Goal: Information Seeking & Learning: Learn about a topic

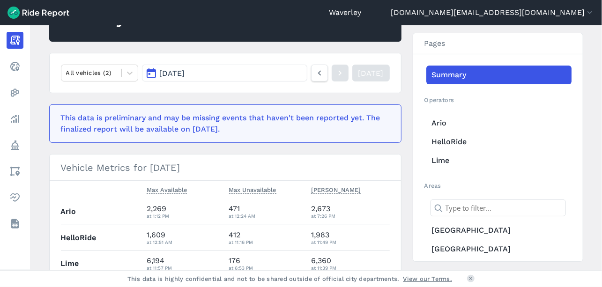
scroll to position [126, 0]
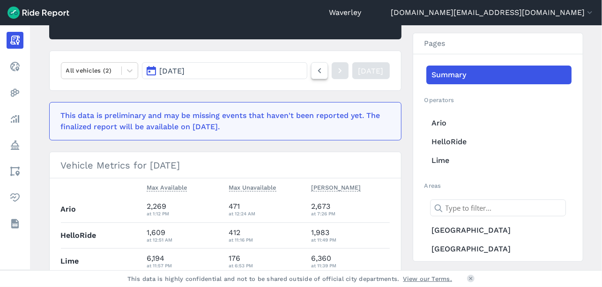
click at [315, 70] on icon at bounding box center [320, 70] width 10 height 11
click at [318, 70] on use at bounding box center [319, 70] width 3 height 5
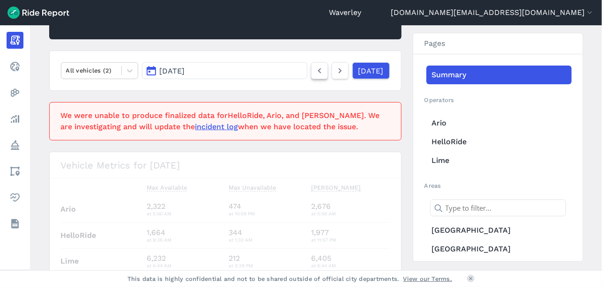
click at [318, 71] on use at bounding box center [319, 70] width 3 height 5
click at [315, 72] on icon at bounding box center [320, 70] width 10 height 11
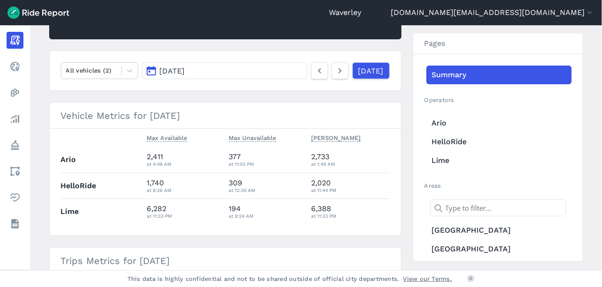
click at [315, 72] on icon at bounding box center [320, 70] width 10 height 11
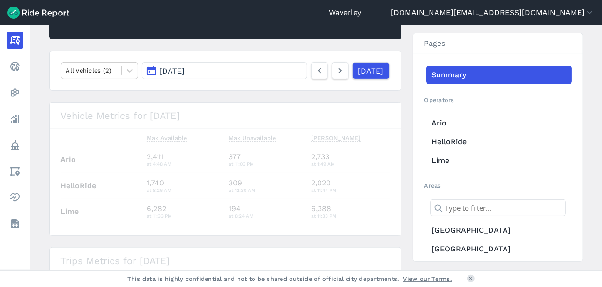
click at [315, 72] on icon at bounding box center [320, 70] width 10 height 11
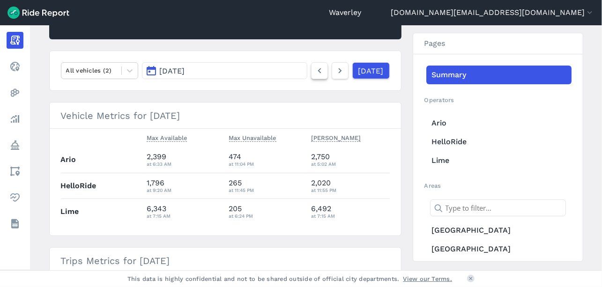
click at [315, 73] on icon at bounding box center [320, 70] width 10 height 11
click at [335, 72] on icon at bounding box center [340, 70] width 10 height 11
click at [339, 71] on use at bounding box center [340, 70] width 3 height 5
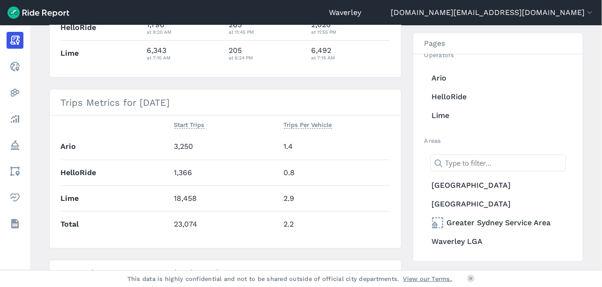
scroll to position [283, 0]
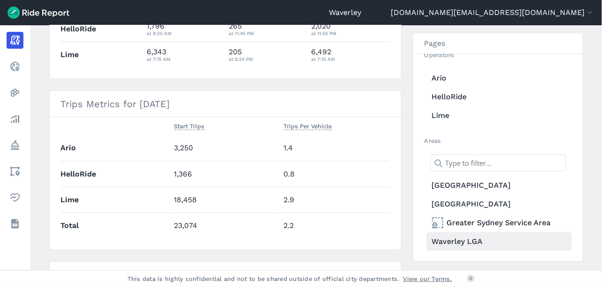
click at [467, 241] on link "Waverley LGA" at bounding box center [499, 242] width 145 height 19
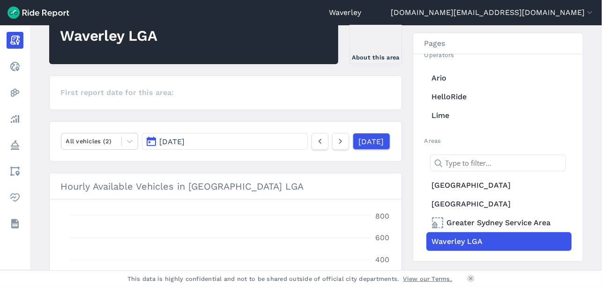
scroll to position [283, 0]
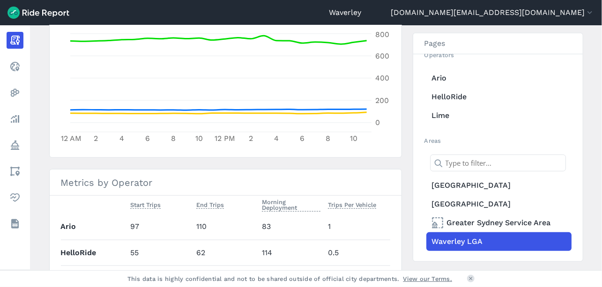
drag, startPoint x: 599, startPoint y: 150, endPoint x: 579, endPoint y: 160, distance: 22.6
click at [600, 171] on main "[DATE] Daily Report Print Export CSV Waverley LGA About this area First report …" at bounding box center [316, 147] width 572 height 245
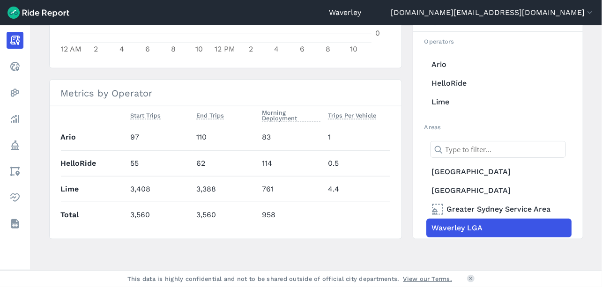
scroll to position [37, 0]
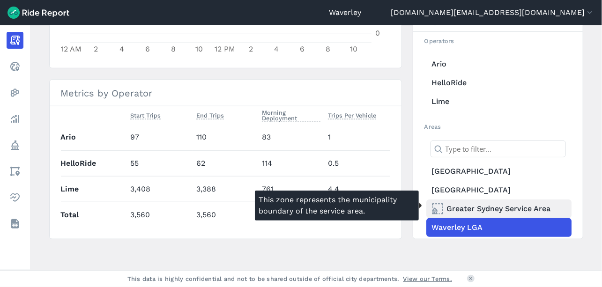
click at [473, 206] on link "Greater Sydney Service Area" at bounding box center [499, 209] width 145 height 19
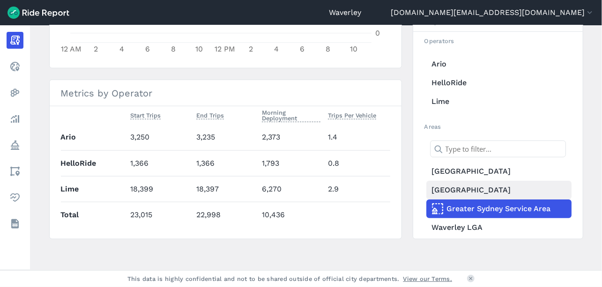
click at [464, 186] on link "[GEOGRAPHIC_DATA]" at bounding box center [499, 190] width 145 height 19
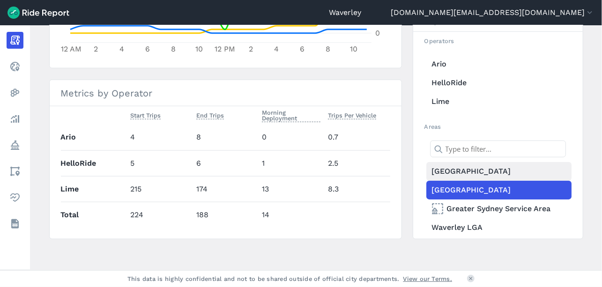
click at [465, 167] on link "[GEOGRAPHIC_DATA]" at bounding box center [499, 171] width 145 height 19
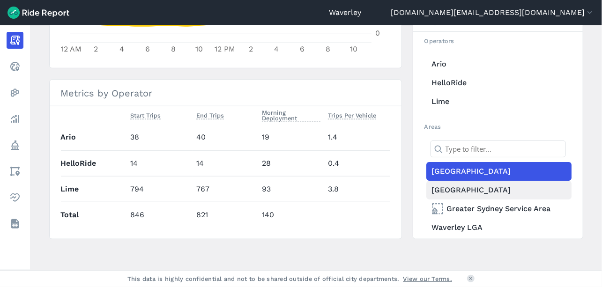
click at [469, 187] on link "[GEOGRAPHIC_DATA]" at bounding box center [499, 190] width 145 height 19
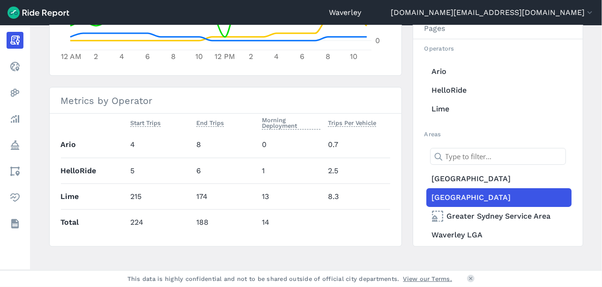
scroll to position [373, 0]
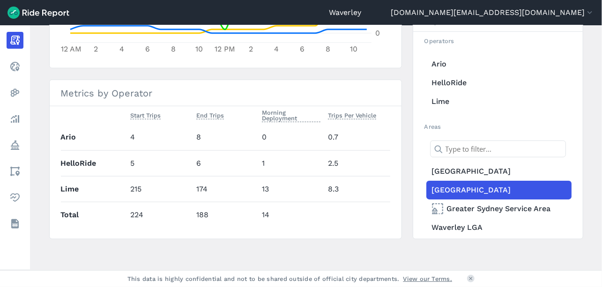
click at [595, 180] on main "[DATE] Daily Report Print Export CSV [GEOGRAPHIC_DATA] About this area First re…" at bounding box center [316, 147] width 572 height 245
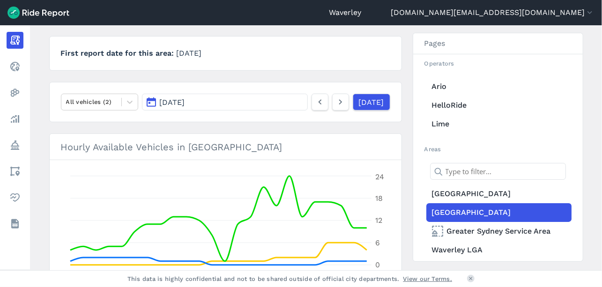
scroll to position [142, 0]
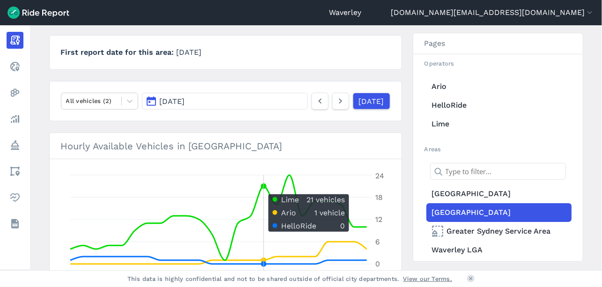
drag, startPoint x: 252, startPoint y: 235, endPoint x: 276, endPoint y: 237, distance: 24.5
click at [276, 237] on icon "12 AM 2 4 6 8 10 12 PM 2 4 6 8 10 0 6 12 18 24" at bounding box center [226, 229] width 330 height 117
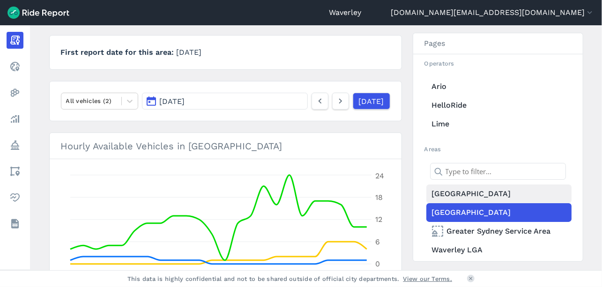
click at [468, 195] on link "[GEOGRAPHIC_DATA]" at bounding box center [499, 194] width 145 height 19
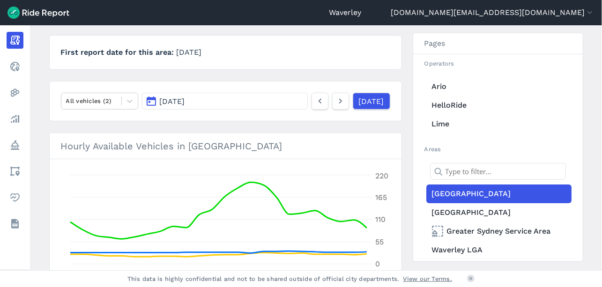
scroll to position [179, 0]
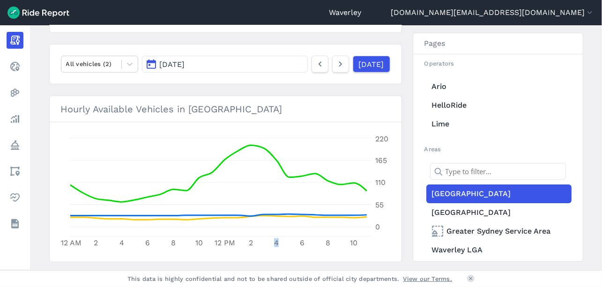
click at [153, 68] on button "[DATE]" at bounding box center [225, 64] width 166 height 17
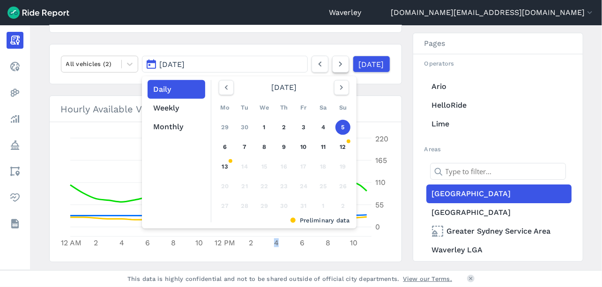
click at [336, 64] on icon at bounding box center [341, 64] width 10 height 11
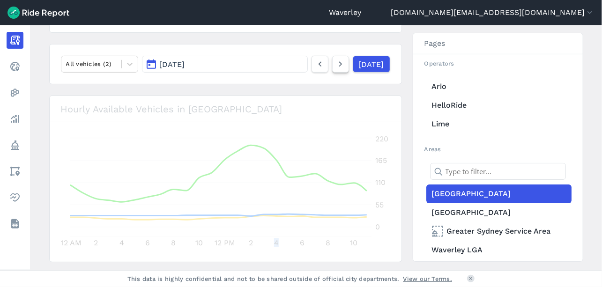
click at [336, 63] on icon at bounding box center [341, 64] width 10 height 11
click at [339, 63] on use at bounding box center [340, 64] width 3 height 5
click at [336, 64] on icon at bounding box center [341, 64] width 10 height 11
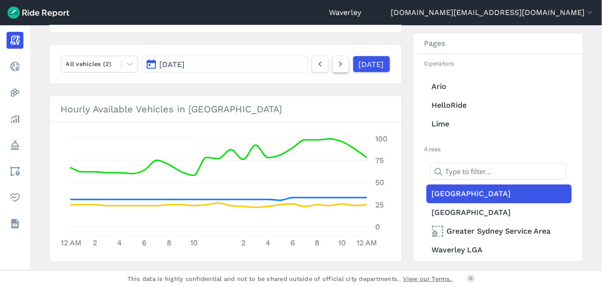
click at [336, 64] on icon at bounding box center [341, 64] width 10 height 11
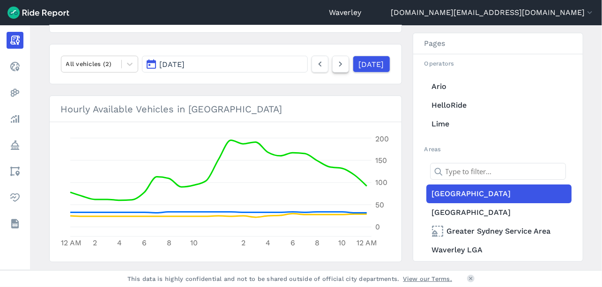
click at [339, 64] on use at bounding box center [340, 64] width 3 height 5
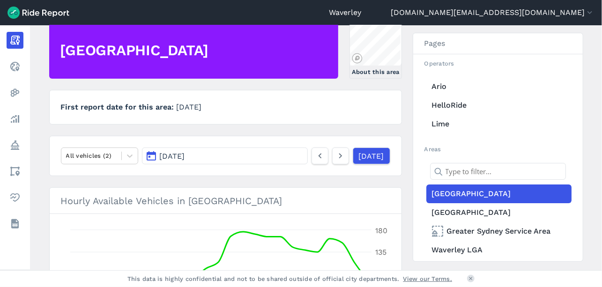
scroll to position [106, 0]
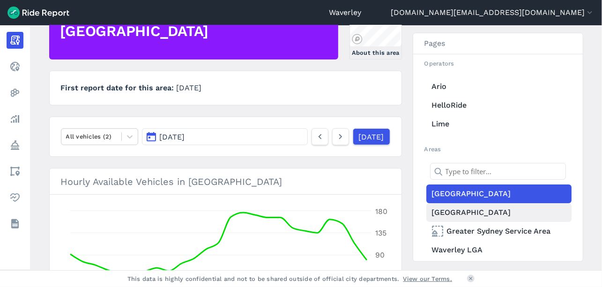
click at [471, 213] on link "[GEOGRAPHIC_DATA]" at bounding box center [499, 212] width 145 height 19
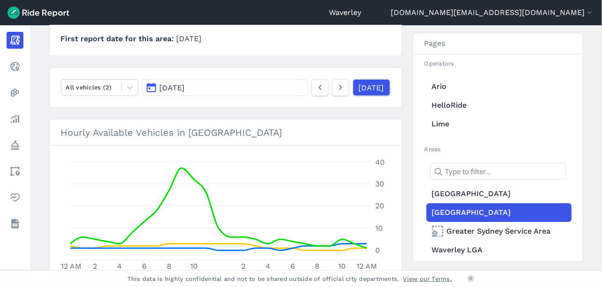
scroll to position [154, 0]
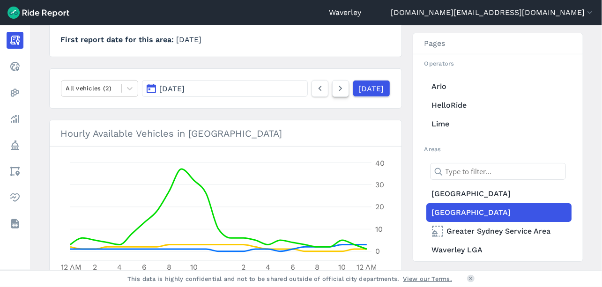
click at [339, 88] on use at bounding box center [340, 88] width 3 height 5
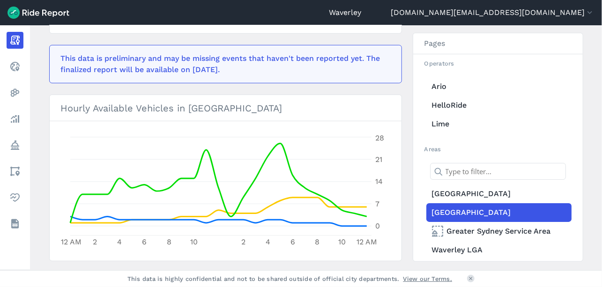
scroll to position [233, 0]
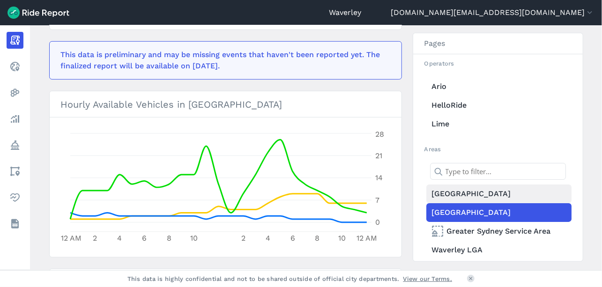
drag, startPoint x: 469, startPoint y: 194, endPoint x: 502, endPoint y: 196, distance: 32.9
click at [470, 194] on link "[GEOGRAPHIC_DATA]" at bounding box center [499, 194] width 145 height 19
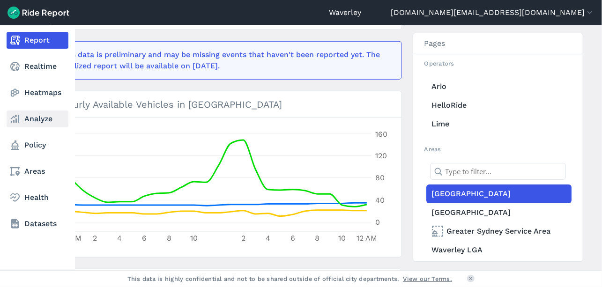
click at [44, 120] on link "Analyze" at bounding box center [38, 119] width 62 height 17
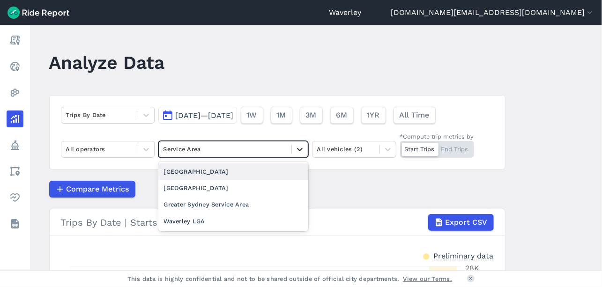
click at [297, 151] on icon at bounding box center [299, 149] width 9 height 9
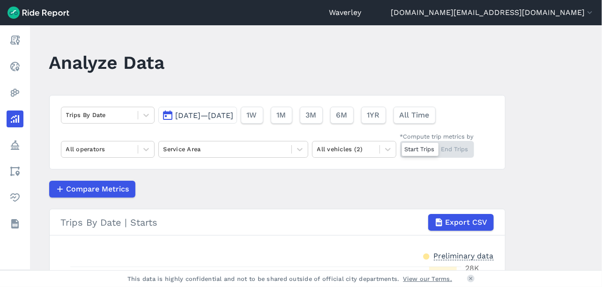
click at [166, 116] on button "[DATE]—[DATE]" at bounding box center [197, 115] width 79 height 17
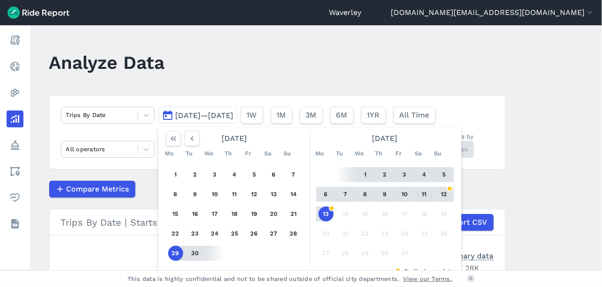
click at [423, 195] on button "11" at bounding box center [424, 194] width 15 height 15
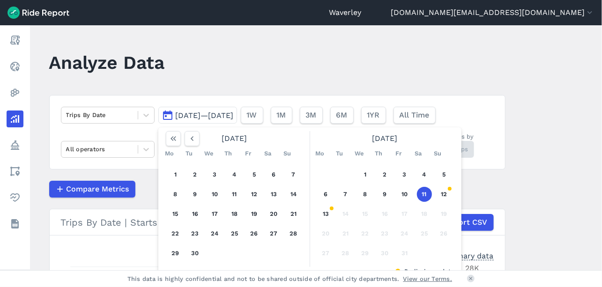
click at [423, 195] on button "11" at bounding box center [424, 194] width 15 height 15
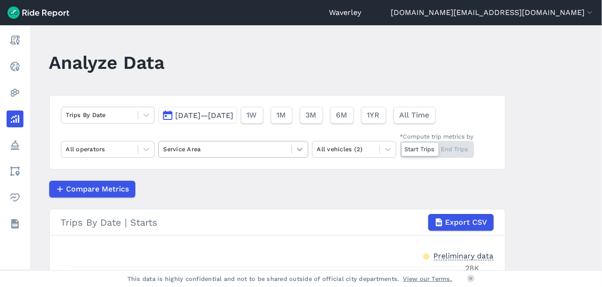
click at [298, 151] on icon at bounding box center [299, 149] width 9 height 9
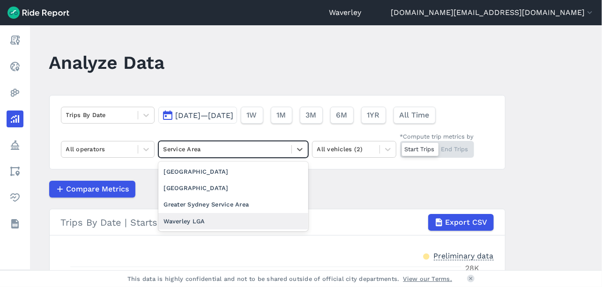
click at [196, 221] on div "Waverley LGA" at bounding box center [233, 221] width 150 height 16
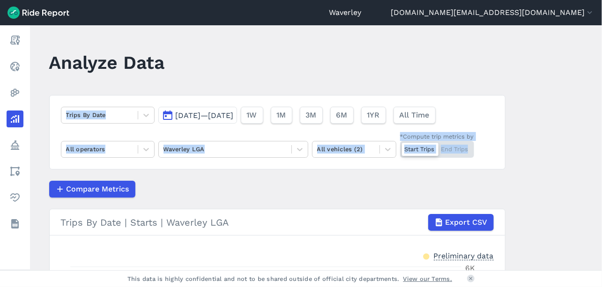
drag, startPoint x: 599, startPoint y: 127, endPoint x: 596, endPoint y: 169, distance: 41.9
click at [596, 169] on main "Analyze Data Trips By Date [DATE]—[DATE] 1W 1M 3M 6M 1YR All Time All operators…" at bounding box center [316, 147] width 572 height 245
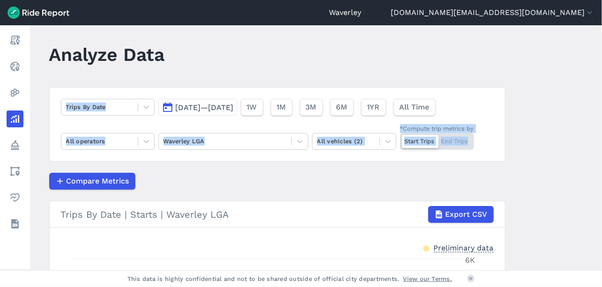
scroll to position [8, 0]
click at [428, 142] on div at bounding box center [420, 141] width 37 height 13
click at [400, 139] on input "*Compute trip metrics by Start Trips End Trips" at bounding box center [400, 136] width 0 height 6
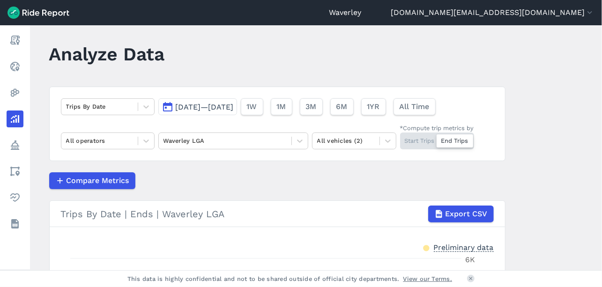
click at [425, 141] on div "Start Trips End Trips" at bounding box center [437, 141] width 74 height 17
click at [400, 139] on input "*Compute trip metrics by Start Trips End Trips" at bounding box center [400, 136] width 0 height 6
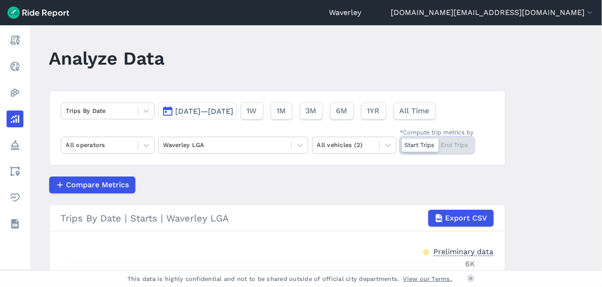
scroll to position [8, 0]
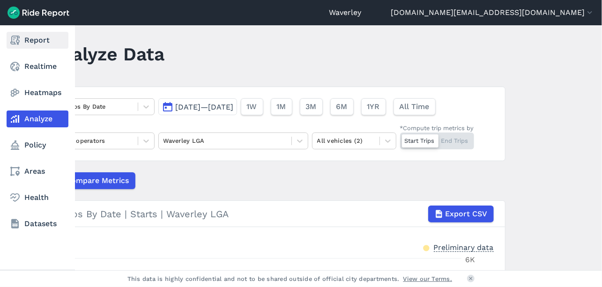
click at [46, 42] on link "Report" at bounding box center [38, 40] width 62 height 17
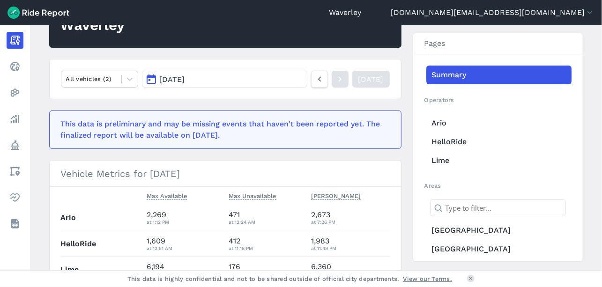
scroll to position [120, 0]
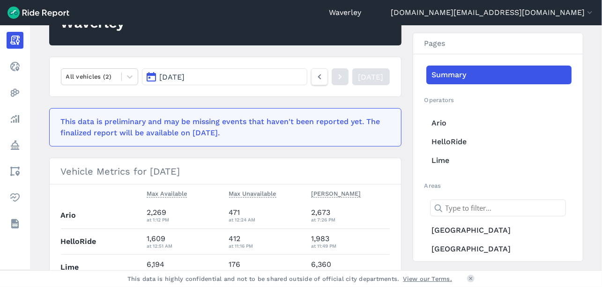
click at [154, 79] on button "[DATE]" at bounding box center [224, 76] width 165 height 17
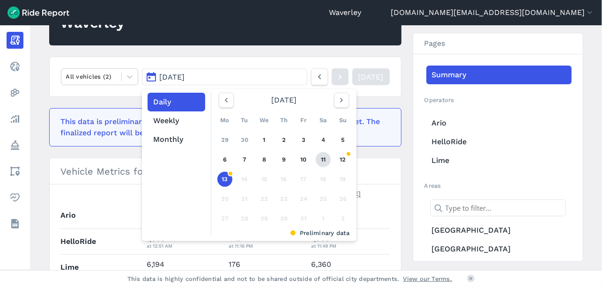
click at [323, 160] on link "11" at bounding box center [323, 159] width 15 height 15
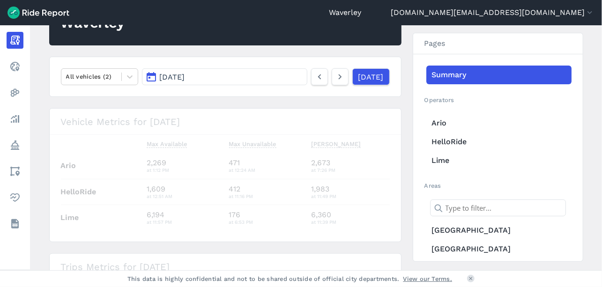
click at [323, 160] on div "loading" at bounding box center [226, 175] width 352 height 133
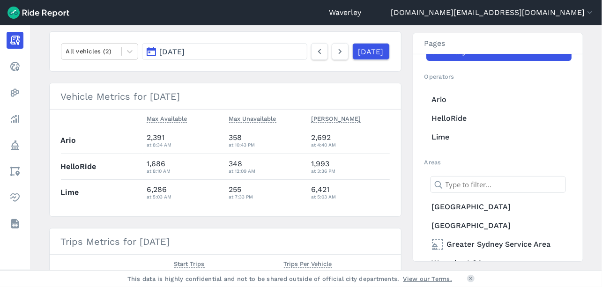
scroll to position [45, 0]
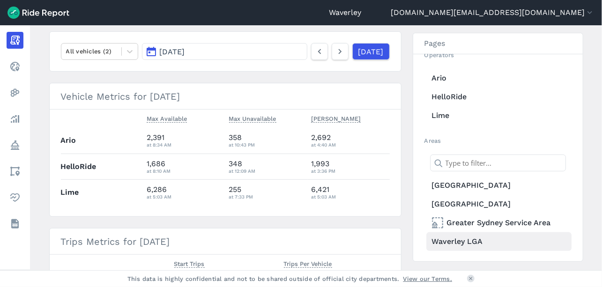
click at [476, 242] on link "Waverley LGA" at bounding box center [499, 242] width 145 height 19
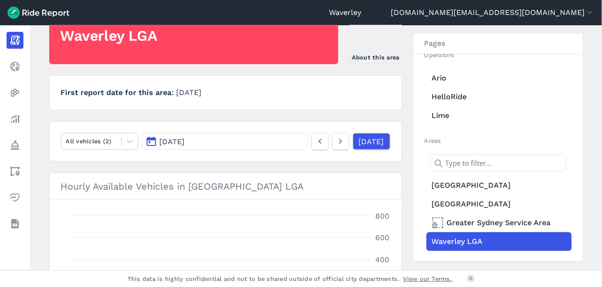
scroll to position [145, 0]
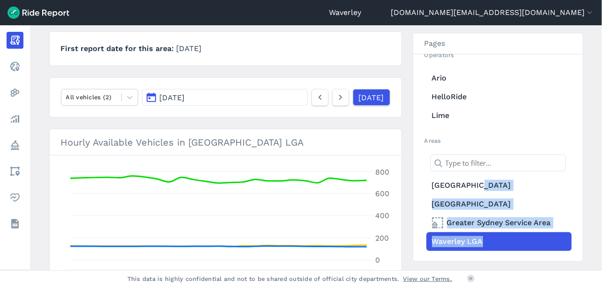
drag, startPoint x: 600, startPoint y: 119, endPoint x: 599, endPoint y: 161, distance: 41.7
click at [599, 161] on main "[DATE] Daily Report Print Export CSV Waverley LGA About this area First report …" at bounding box center [316, 147] width 572 height 245
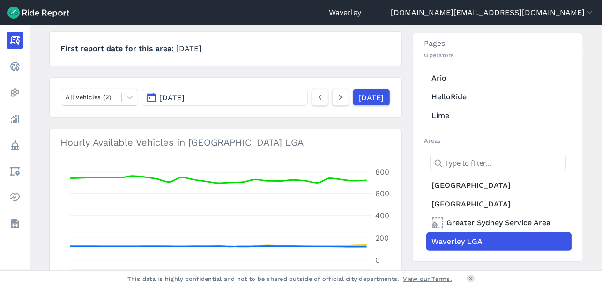
drag, startPoint x: 599, startPoint y: 161, endPoint x: 590, endPoint y: 72, distance: 89.1
click at [590, 72] on main "[DATE] Daily Report Print Export CSV Waverley LGA About this area First report …" at bounding box center [316, 147] width 572 height 245
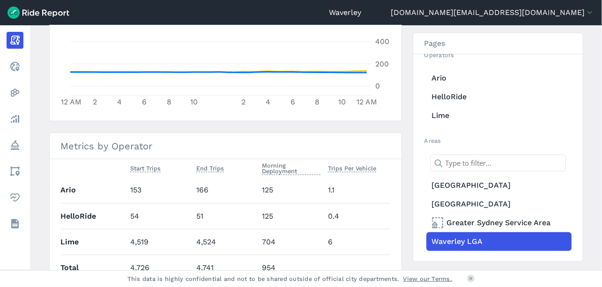
scroll to position [373, 0]
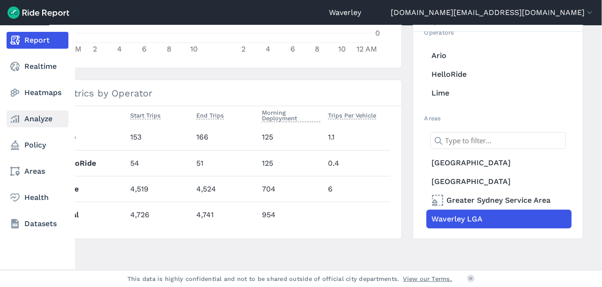
click at [14, 120] on use at bounding box center [15, 119] width 8 height 8
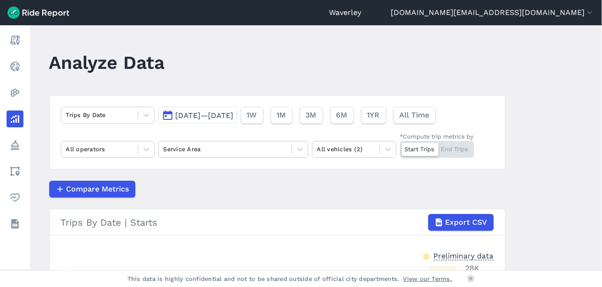
click at [166, 116] on button "[DATE]—[DATE]" at bounding box center [197, 115] width 79 height 17
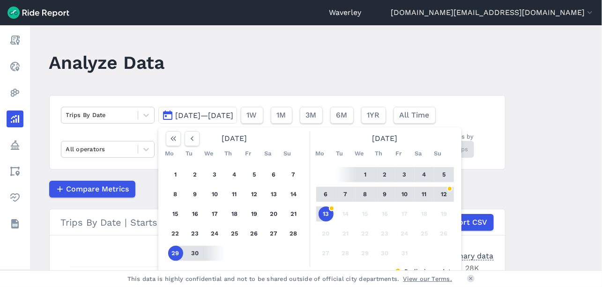
click at [422, 196] on button "11" at bounding box center [424, 194] width 15 height 15
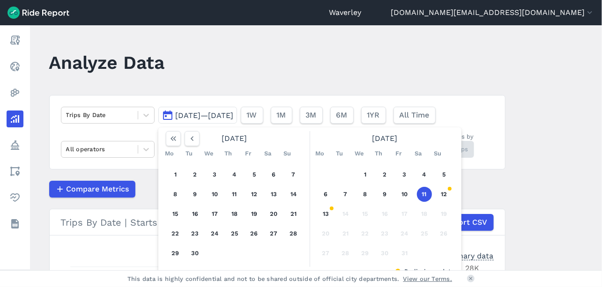
click at [422, 196] on button "11" at bounding box center [424, 194] width 15 height 15
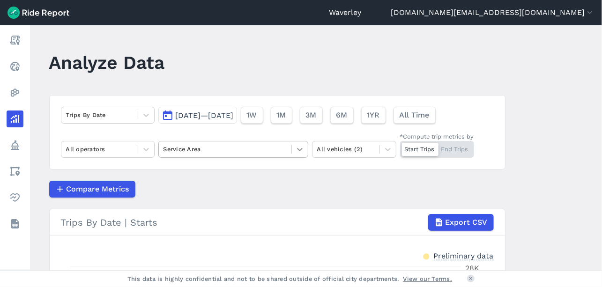
click at [298, 151] on icon at bounding box center [300, 149] width 6 height 3
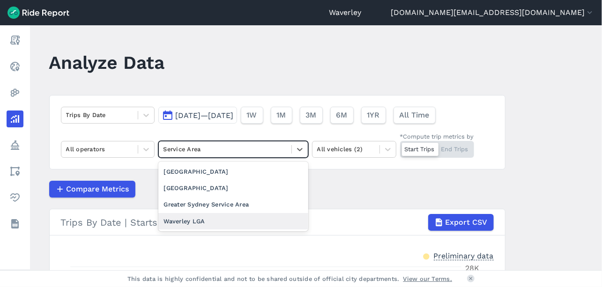
click at [198, 223] on div "Waverley LGA" at bounding box center [233, 221] width 150 height 16
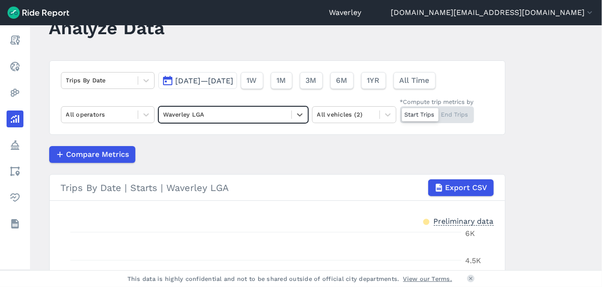
scroll to position [35, 0]
click at [166, 81] on button "[DATE]—[DATE]" at bounding box center [197, 80] width 79 height 17
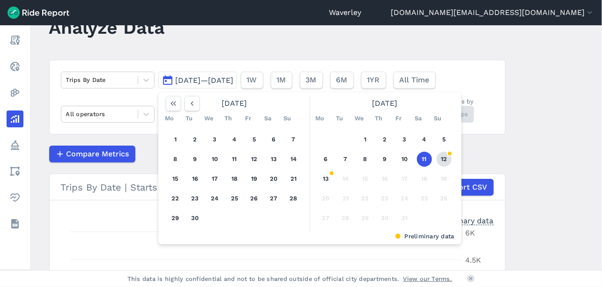
click at [443, 161] on button "12" at bounding box center [444, 159] width 15 height 15
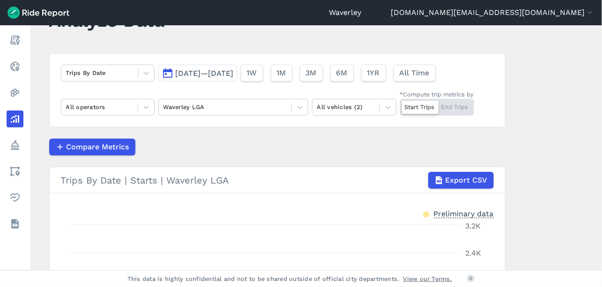
scroll to position [35, 0]
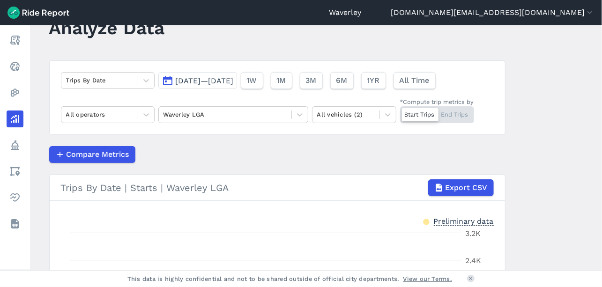
click at [167, 82] on button "[DATE]—[DATE]" at bounding box center [197, 80] width 79 height 17
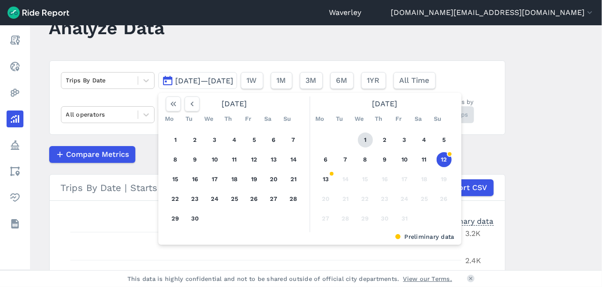
click at [363, 140] on button "1" at bounding box center [365, 140] width 15 height 15
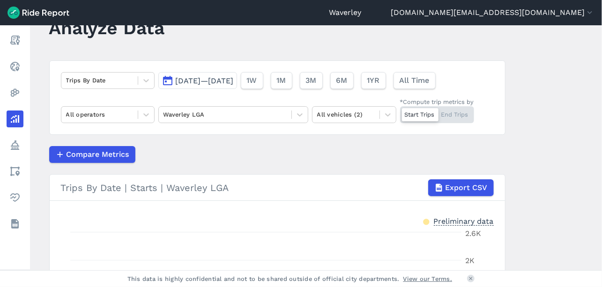
click at [169, 80] on button "[DATE]—[DATE]" at bounding box center [197, 80] width 79 height 17
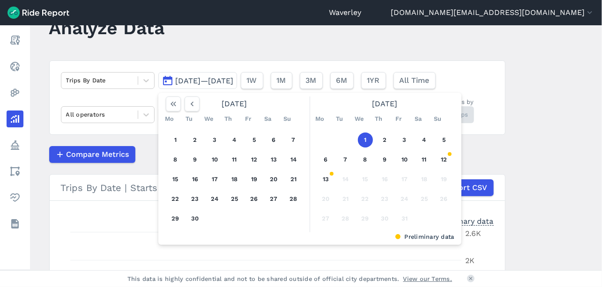
click at [169, 80] on button "[DATE]—[DATE]" at bounding box center [197, 80] width 79 height 17
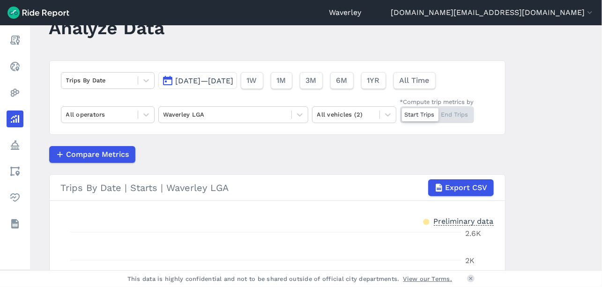
click at [176, 78] on span "[DATE]—[DATE]" at bounding box center [205, 80] width 58 height 9
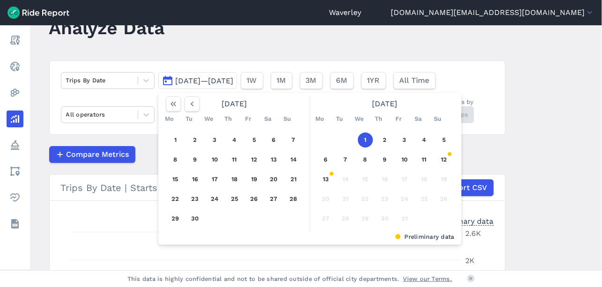
click at [363, 140] on button "1" at bounding box center [365, 140] width 15 height 15
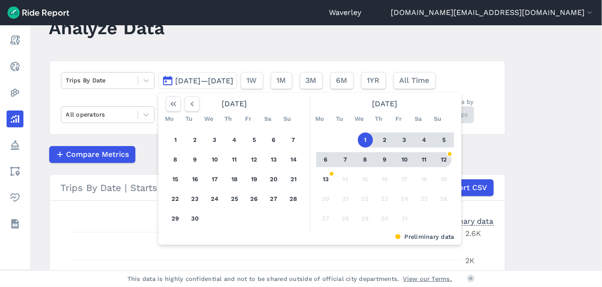
click at [445, 160] on button "12" at bounding box center [444, 159] width 15 height 15
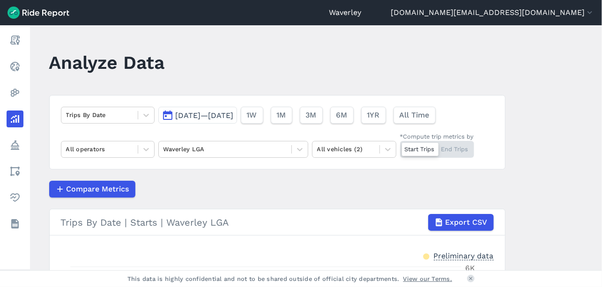
click at [170, 116] on button "[DATE]—[DATE]" at bounding box center [197, 115] width 79 height 17
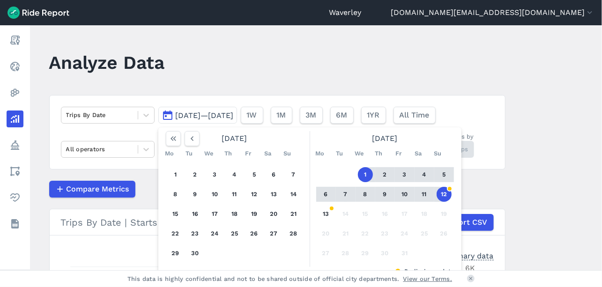
click at [345, 195] on button "7" at bounding box center [346, 194] width 15 height 15
click at [345, 196] on button "7" at bounding box center [346, 194] width 15 height 15
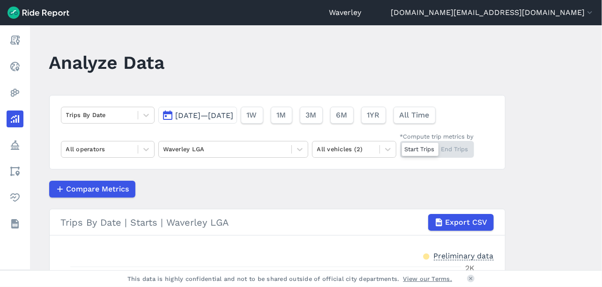
click at [166, 115] on button "[DATE]—[DATE]" at bounding box center [197, 115] width 79 height 17
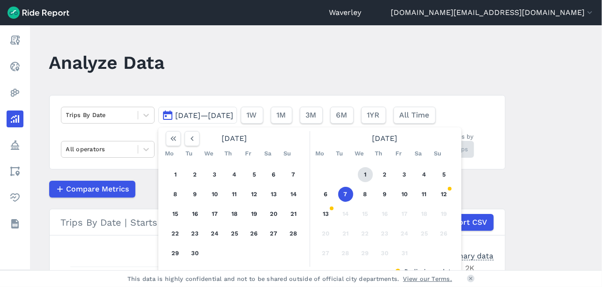
click at [362, 173] on button "1" at bounding box center [365, 174] width 15 height 15
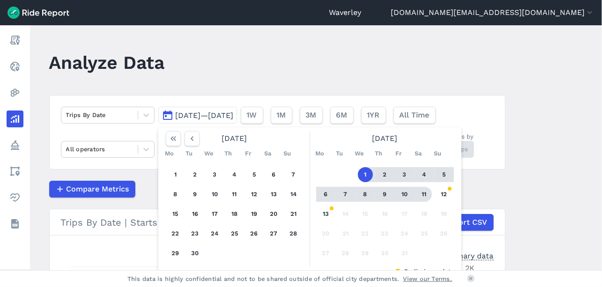
click at [424, 196] on button "11" at bounding box center [424, 194] width 15 height 15
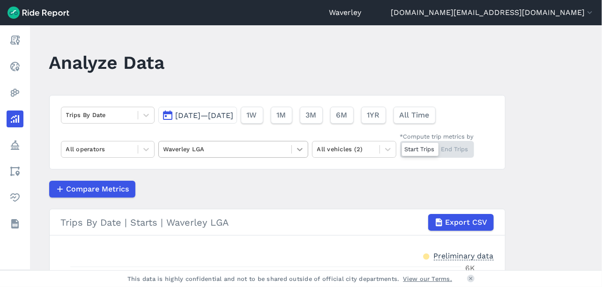
click at [301, 149] on icon at bounding box center [299, 149] width 9 height 9
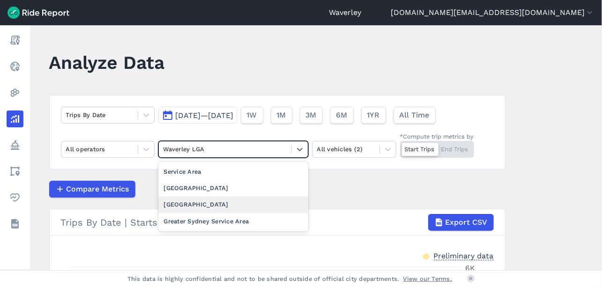
click at [206, 204] on div "[GEOGRAPHIC_DATA]" at bounding box center [233, 204] width 150 height 16
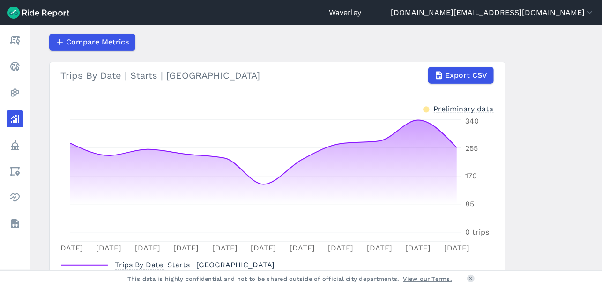
scroll to position [148, 0]
drag, startPoint x: 599, startPoint y: 140, endPoint x: 597, endPoint y: 112, distance: 27.7
click at [597, 112] on main "Analyze Data Trips By Date [DATE]—[DATE] 1W 1M 3M 6M 1YR All Time All operators…" at bounding box center [316, 147] width 572 height 245
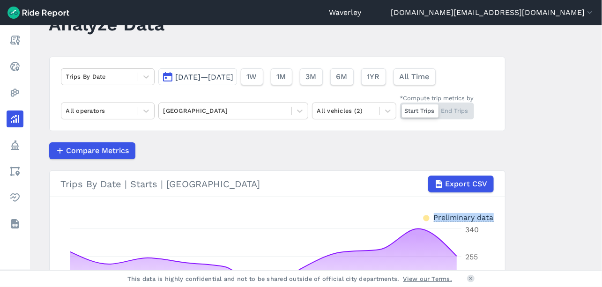
scroll to position [9, 0]
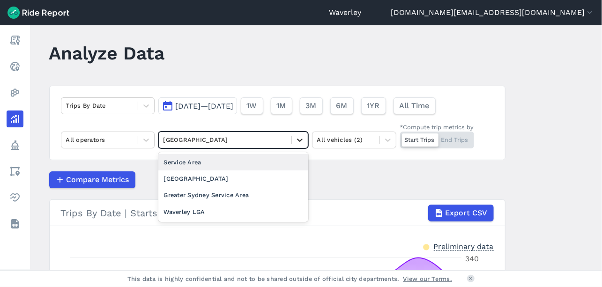
click at [301, 139] on icon at bounding box center [299, 140] width 9 height 9
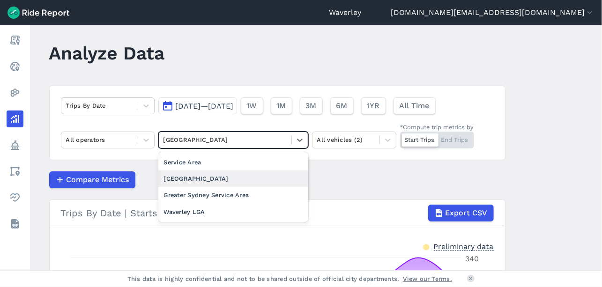
click at [195, 179] on div "[GEOGRAPHIC_DATA]" at bounding box center [233, 179] width 150 height 16
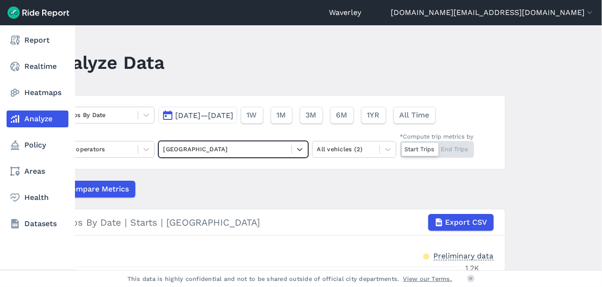
click at [41, 120] on link "Analyze" at bounding box center [38, 119] width 62 height 17
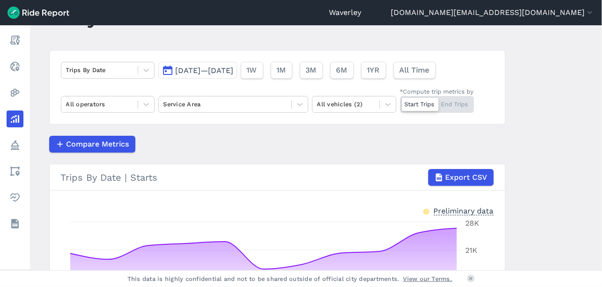
scroll to position [45, 0]
click at [213, 108] on div at bounding box center [225, 104] width 123 height 11
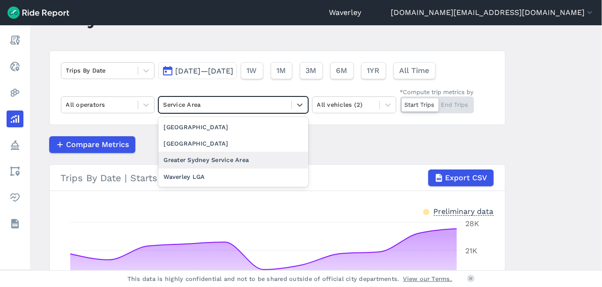
click at [220, 161] on div "Greater Sydney Service Area" at bounding box center [233, 160] width 150 height 16
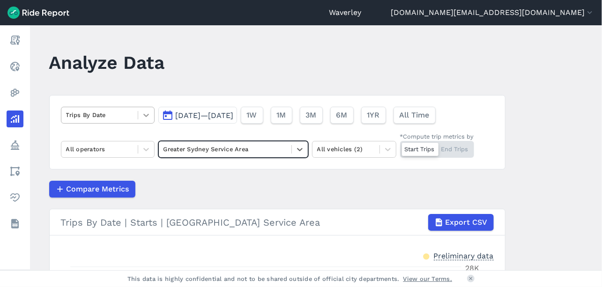
click at [147, 115] on icon at bounding box center [146, 115] width 9 height 9
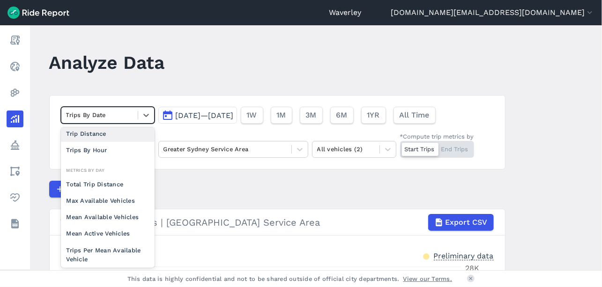
scroll to position [44, 0]
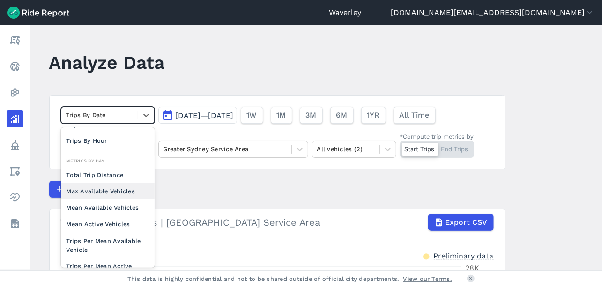
click at [124, 190] on div "Max Available Vehicles" at bounding box center [108, 191] width 94 height 16
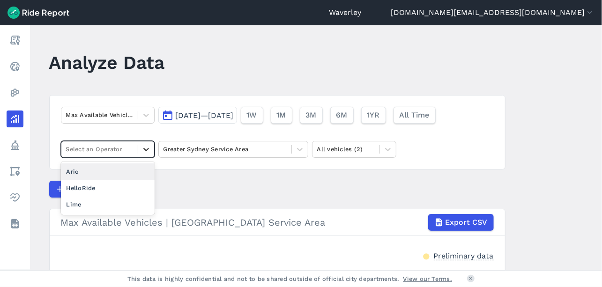
click at [145, 147] on icon at bounding box center [146, 149] width 9 height 9
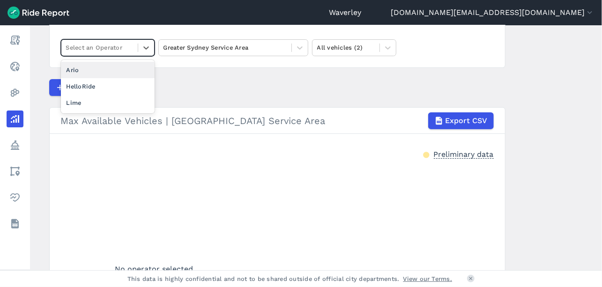
scroll to position [90, 0]
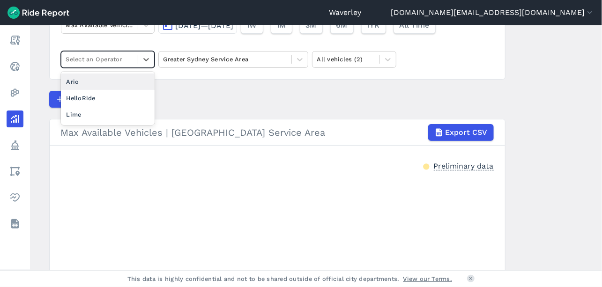
click at [93, 83] on div "Ario" at bounding box center [108, 82] width 94 height 16
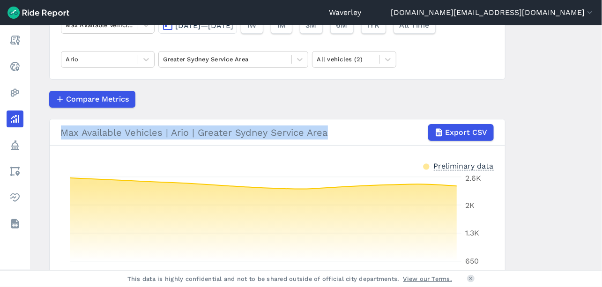
drag, startPoint x: 599, startPoint y: 97, endPoint x: 599, endPoint y: 125, distance: 28.6
click at [599, 125] on main "Analyze Data Max Available Vehicles [DATE]—[DATE] 1W 1M 3M 6M 1YR All Time Ario…" at bounding box center [316, 147] width 572 height 245
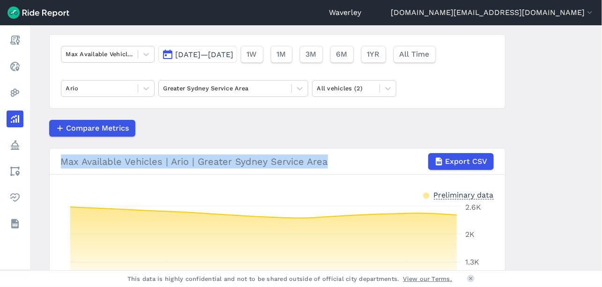
scroll to position [55, 0]
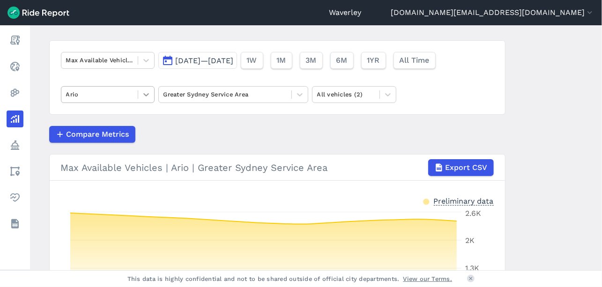
click at [145, 94] on icon at bounding box center [146, 94] width 6 height 3
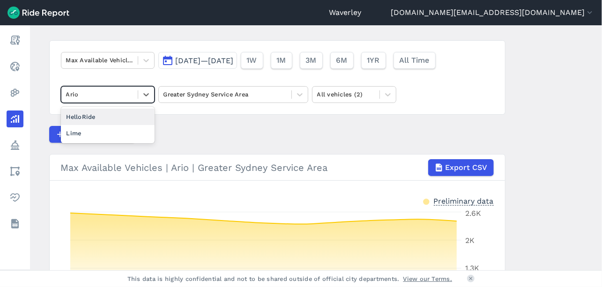
click at [109, 117] on div "HelloRide" at bounding box center [108, 117] width 94 height 16
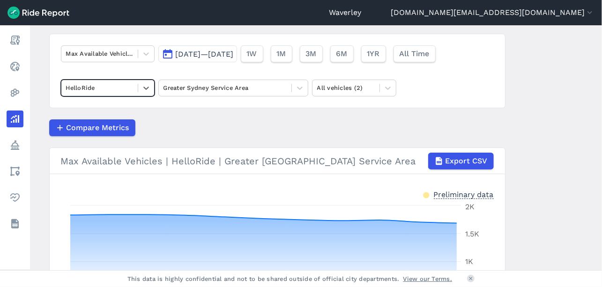
scroll to position [41, 0]
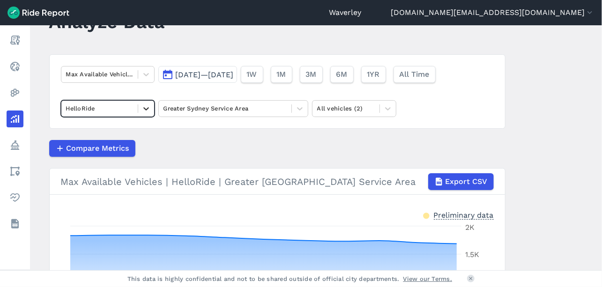
click at [146, 108] on icon at bounding box center [146, 108] width 6 height 3
click at [110, 147] on div "Lime" at bounding box center [108, 147] width 94 height 16
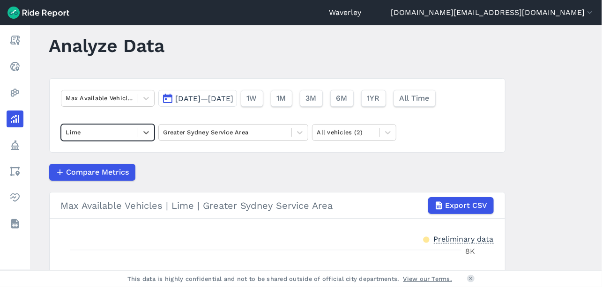
scroll to position [4, 0]
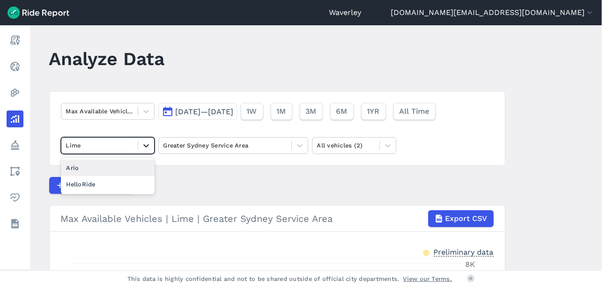
click at [146, 144] on icon at bounding box center [146, 145] width 9 height 9
click at [298, 146] on icon at bounding box center [300, 145] width 6 height 3
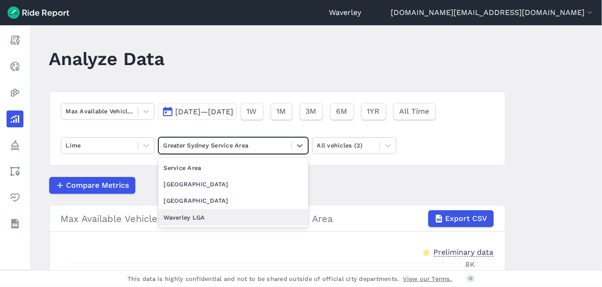
click at [209, 216] on div "Waverley LGA" at bounding box center [233, 218] width 150 height 16
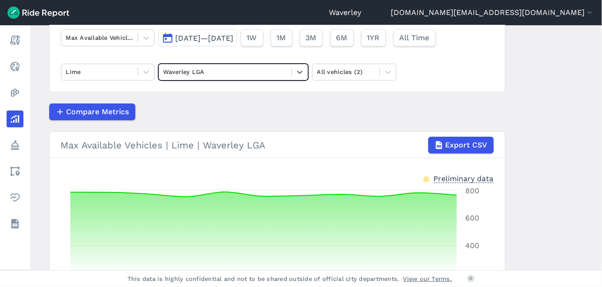
scroll to position [76, 0]
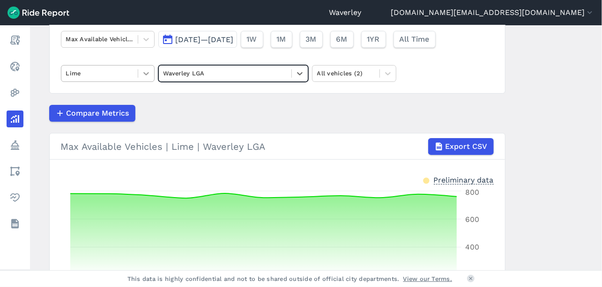
click at [145, 73] on icon at bounding box center [146, 73] width 6 height 3
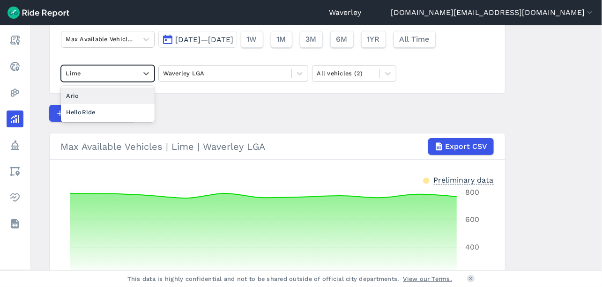
drag, startPoint x: 119, startPoint y: 96, endPoint x: 127, endPoint y: 96, distance: 8.0
click at [120, 96] on div "Ario" at bounding box center [108, 96] width 94 height 16
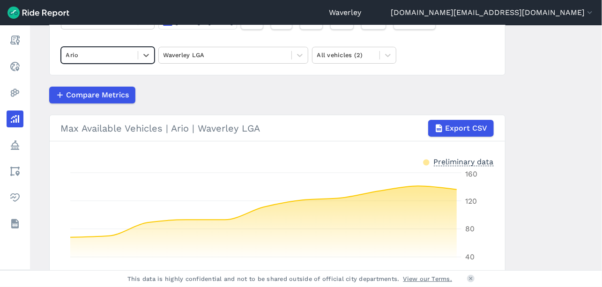
scroll to position [74, 0]
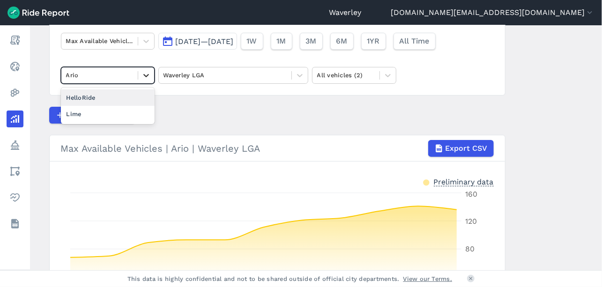
click at [145, 74] on icon at bounding box center [146, 75] width 9 height 9
click at [108, 99] on div "HelloRide" at bounding box center [108, 98] width 94 height 16
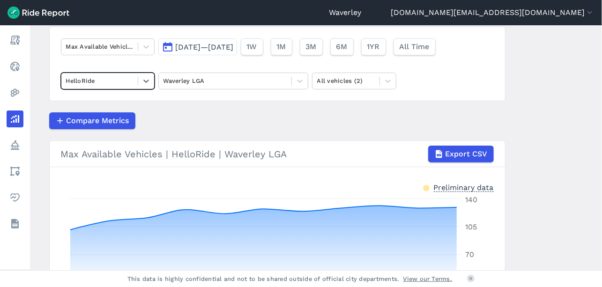
scroll to position [62, 0]
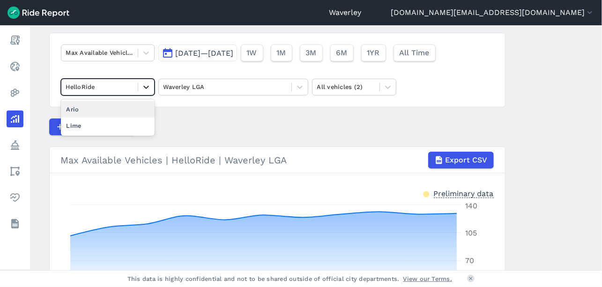
click at [144, 87] on icon at bounding box center [146, 87] width 9 height 9
drag, startPoint x: 103, startPoint y: 128, endPoint x: 171, endPoint y: 105, distance: 71.5
click at [104, 128] on div "Lime" at bounding box center [108, 126] width 94 height 16
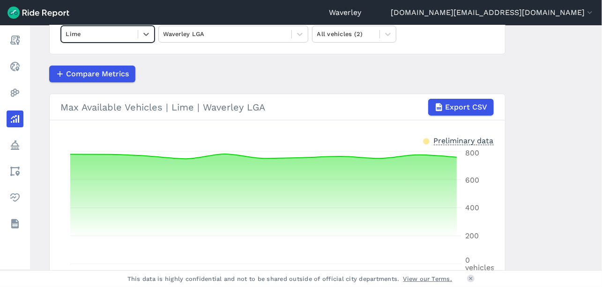
scroll to position [99, 0]
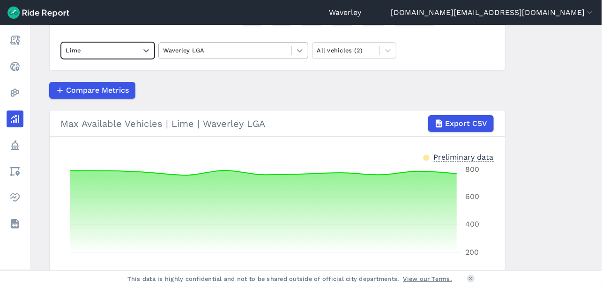
click at [299, 51] on icon at bounding box center [300, 50] width 6 height 3
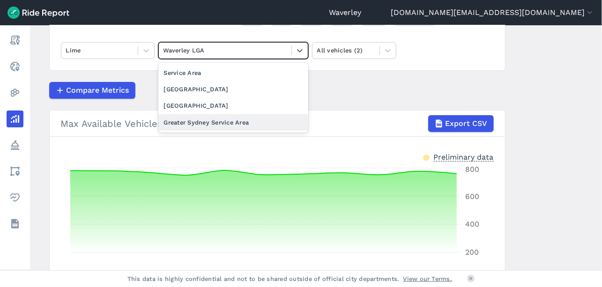
click at [197, 119] on div "Greater Sydney Service Area" at bounding box center [233, 122] width 150 height 16
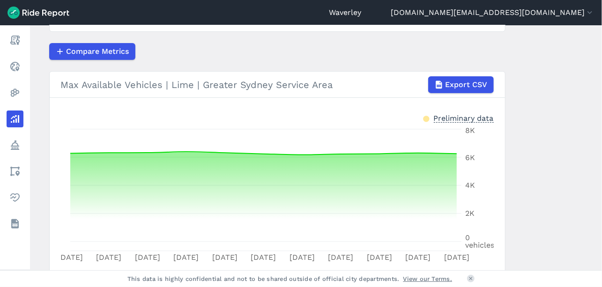
scroll to position [136, 0]
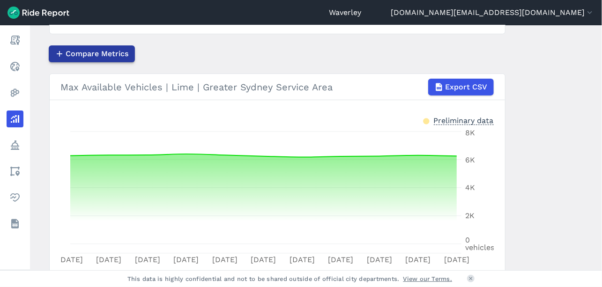
click at [118, 56] on span "Compare Metrics" at bounding box center [97, 53] width 63 height 11
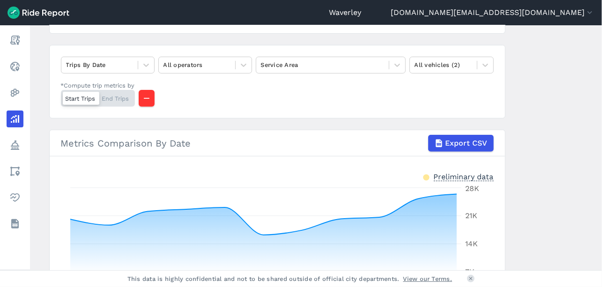
scroll to position [121, 0]
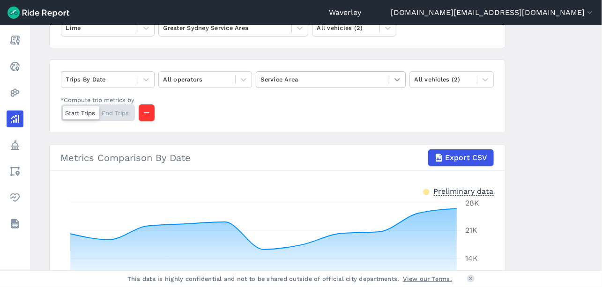
click at [397, 79] on icon at bounding box center [398, 79] width 6 height 3
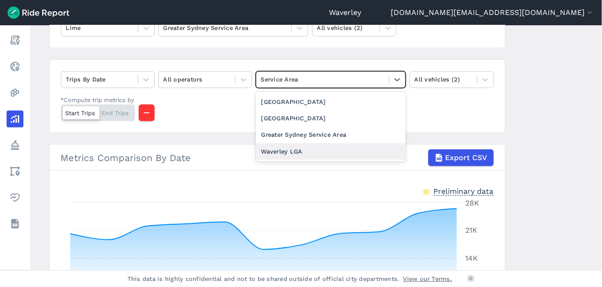
drag, startPoint x: 296, startPoint y: 151, endPoint x: 411, endPoint y: 118, distance: 119.9
click at [297, 150] on div "Waverley LGA" at bounding box center [331, 151] width 150 height 16
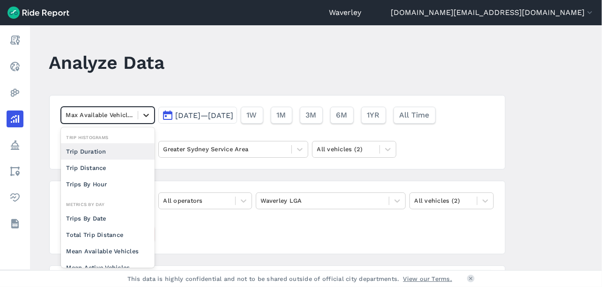
click at [145, 117] on icon at bounding box center [146, 115] width 9 height 9
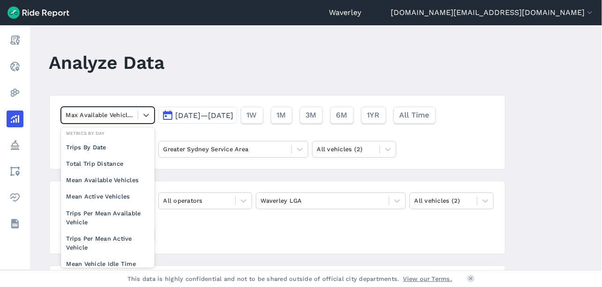
scroll to position [75, 0]
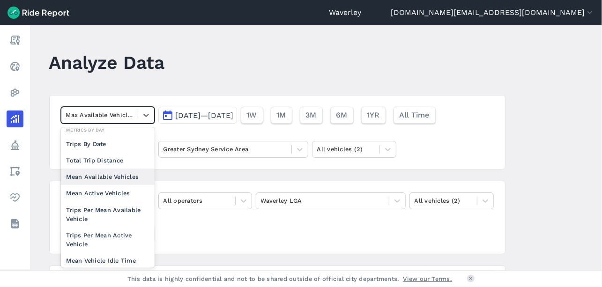
click at [125, 178] on div "Mean Available Vehicles" at bounding box center [108, 177] width 94 height 16
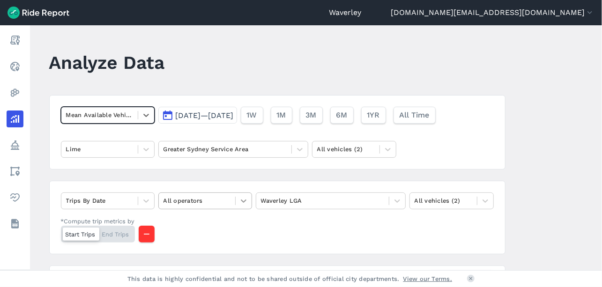
click at [246, 200] on icon at bounding box center [243, 200] width 9 height 9
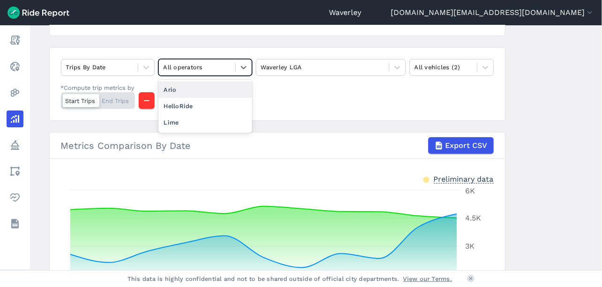
scroll to position [132, 0]
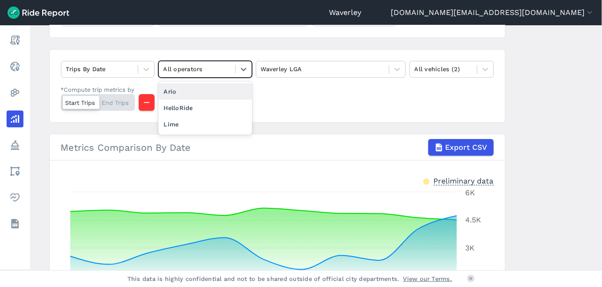
click at [297, 103] on div "Trips By Date option Ario focused, 2 of 4. 3 results available. Use Up and Down…" at bounding box center [277, 86] width 457 height 74
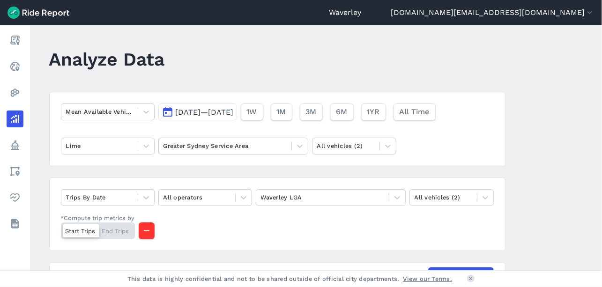
scroll to position [0, 0]
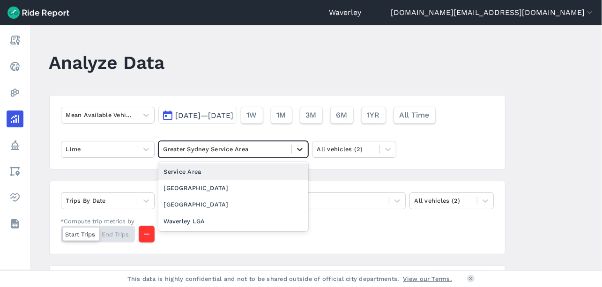
click at [300, 151] on icon at bounding box center [299, 149] width 9 height 9
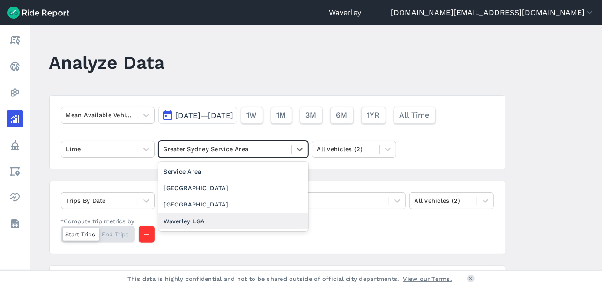
click at [202, 222] on div "Waverley LGA" at bounding box center [233, 221] width 150 height 16
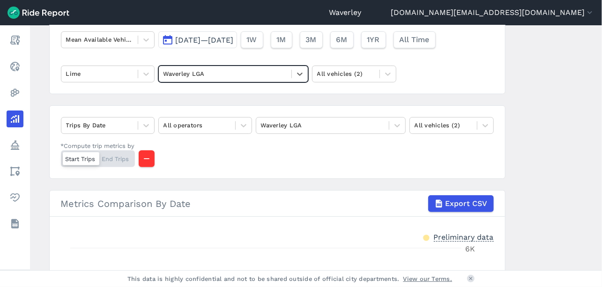
scroll to position [74, 0]
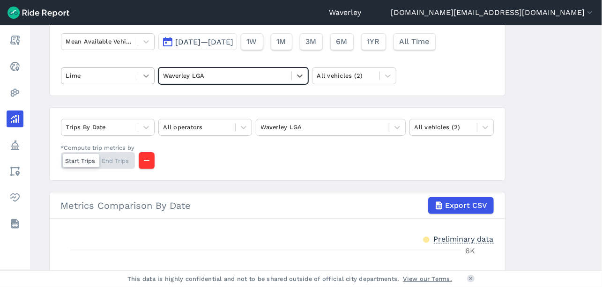
click at [146, 75] on icon at bounding box center [146, 76] width 6 height 3
drag, startPoint x: 599, startPoint y: 113, endPoint x: 599, endPoint y: 169, distance: 55.8
click at [599, 170] on main "Analyze Data Mean Available Vehicles [DATE]—[DATE] 1W 1M 3M 6M 1YR All Time Lim…" at bounding box center [316, 147] width 572 height 245
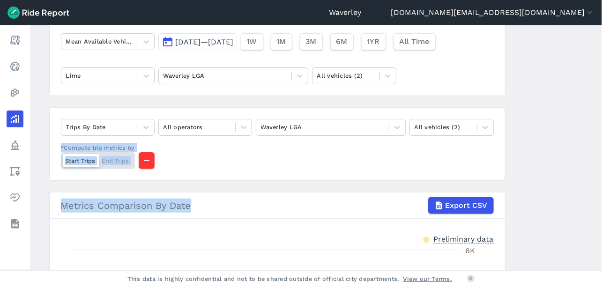
drag, startPoint x: 600, startPoint y: 124, endPoint x: 595, endPoint y: 188, distance: 64.4
click at [595, 188] on main "Analyze Data Mean Available Vehicles [DATE]—[DATE] 1W 1M 3M 6M 1YR All Time Lim…" at bounding box center [316, 147] width 572 height 245
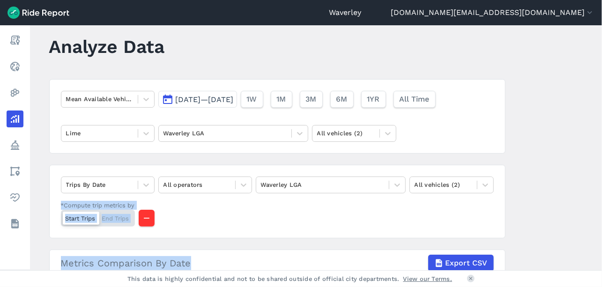
scroll to position [0, 0]
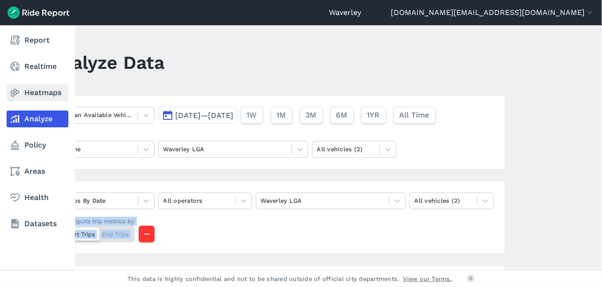
click at [37, 90] on link "Heatmaps" at bounding box center [38, 92] width 62 height 17
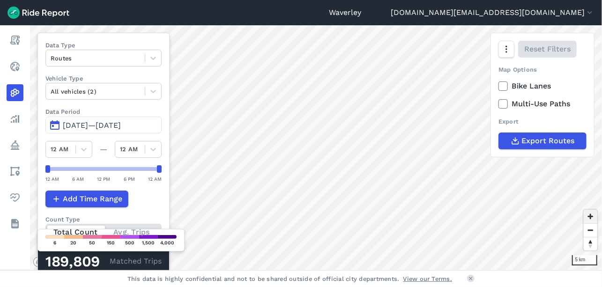
click at [592, 217] on span "Zoom in" at bounding box center [591, 217] width 14 height 14
click at [592, 218] on span "Zoom in" at bounding box center [591, 217] width 14 height 14
click at [591, 218] on span "Zoom in" at bounding box center [591, 217] width 14 height 14
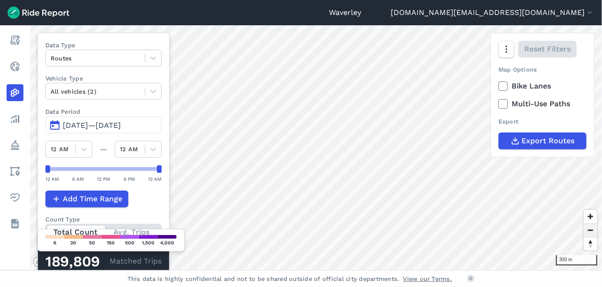
click at [594, 231] on span "Zoom out" at bounding box center [591, 230] width 14 height 13
click at [593, 218] on span "Zoom in" at bounding box center [591, 217] width 14 height 14
click at [509, 88] on label "Bike Lanes" at bounding box center [543, 86] width 88 height 11
click at [499, 87] on input "Bike Lanes" at bounding box center [499, 84] width 0 height 6
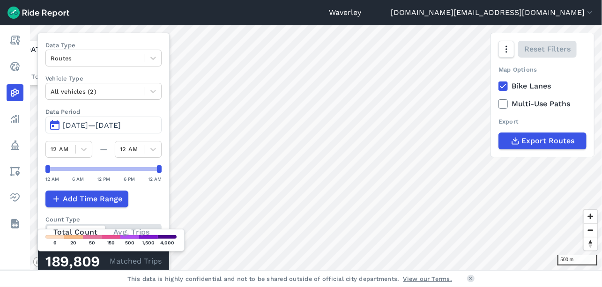
click at [506, 88] on icon at bounding box center [503, 86] width 8 height 9
click at [499, 87] on input "Bike Lanes" at bounding box center [499, 84] width 0 height 6
click at [592, 218] on span "Zoom in" at bounding box center [591, 217] width 14 height 14
click at [593, 232] on span "Zoom out" at bounding box center [591, 230] width 14 height 13
click at [593, 218] on span "Zoom in" at bounding box center [591, 217] width 14 height 14
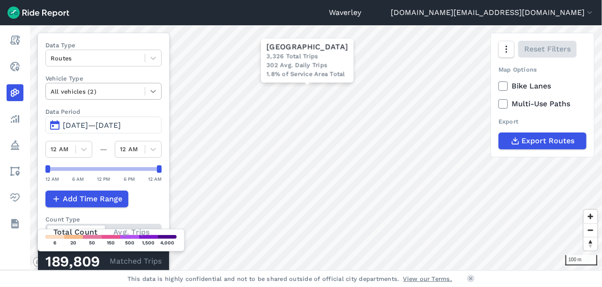
click at [156, 92] on icon at bounding box center [153, 91] width 9 height 9
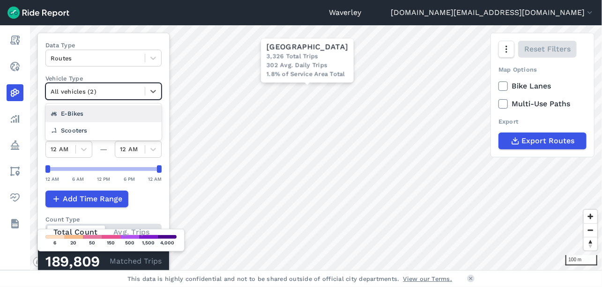
click at [97, 113] on div "E-Bikes" at bounding box center [103, 113] width 116 height 16
